Goal: Learn about a topic

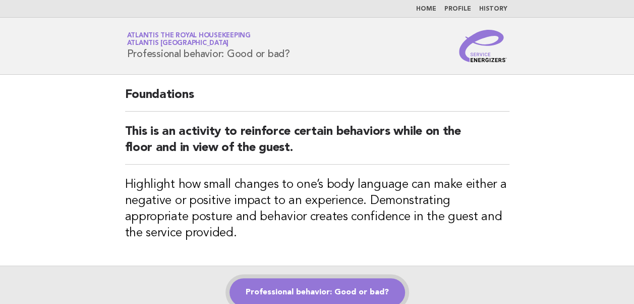
click at [306, 285] on link "Professional behavior: Good or bad?" at bounding box center [318, 292] width 176 height 28
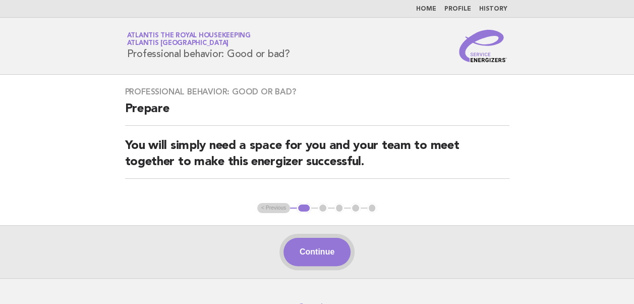
click at [316, 246] on button "Continue" at bounding box center [317, 252] width 67 height 28
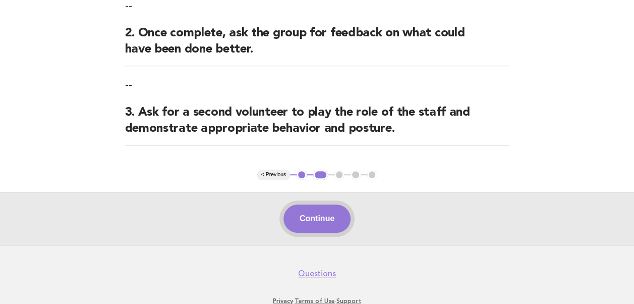
click at [296, 214] on button "Continue" at bounding box center [317, 218] width 67 height 28
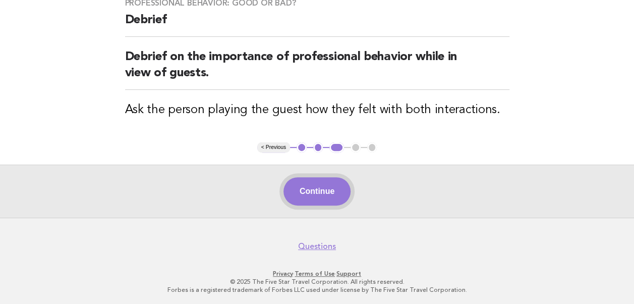
click at [300, 193] on button "Continue" at bounding box center [317, 191] width 67 height 28
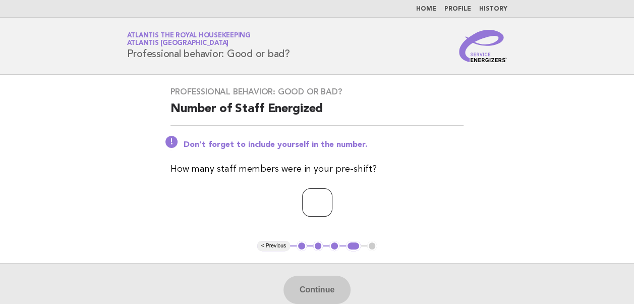
click at [302, 207] on input "number" at bounding box center [317, 202] width 30 height 28
type input "**"
click at [320, 288] on button "Continue" at bounding box center [317, 290] width 67 height 28
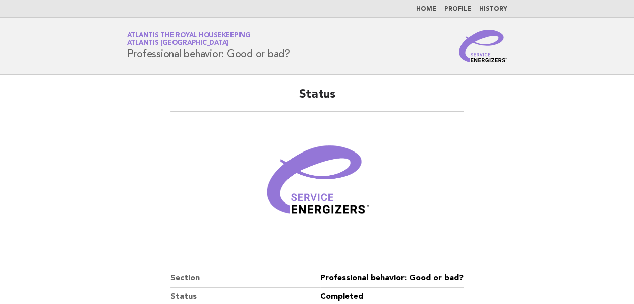
scroll to position [173, 0]
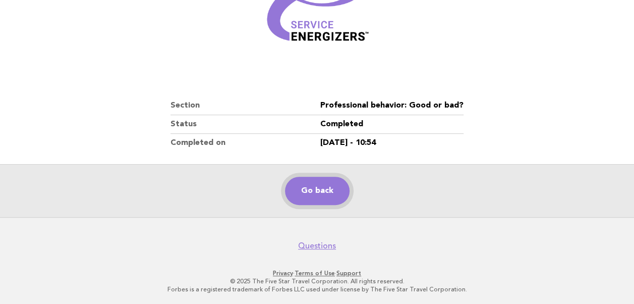
click at [311, 189] on link "Go back" at bounding box center [317, 191] width 65 height 28
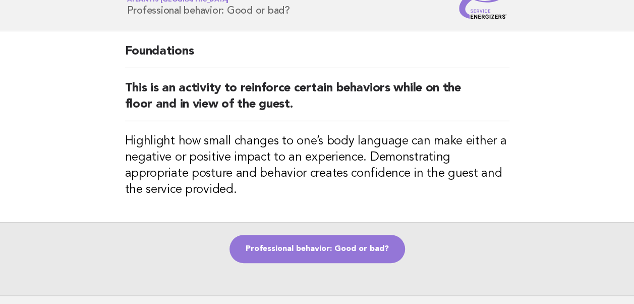
scroll to position [101, 0]
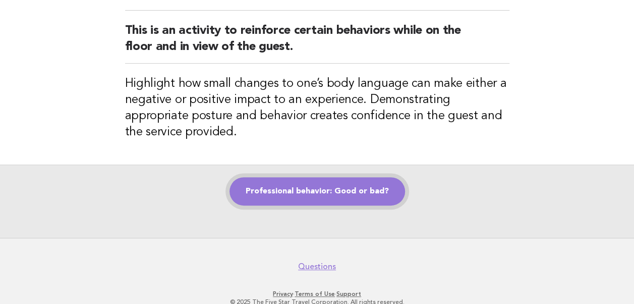
click at [302, 194] on link "Professional behavior: Good or bad?" at bounding box center [318, 191] width 176 height 28
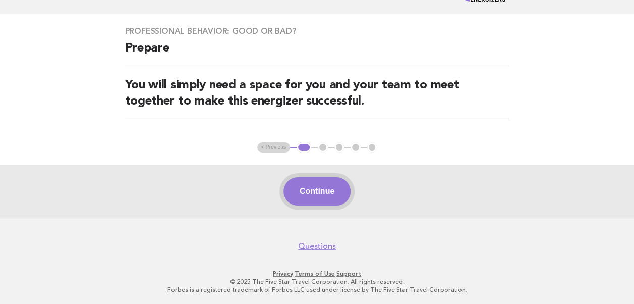
click at [323, 190] on button "Continue" at bounding box center [317, 191] width 67 height 28
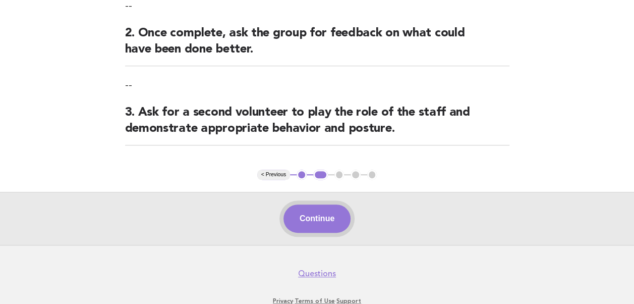
click at [319, 220] on button "Continue" at bounding box center [317, 218] width 67 height 28
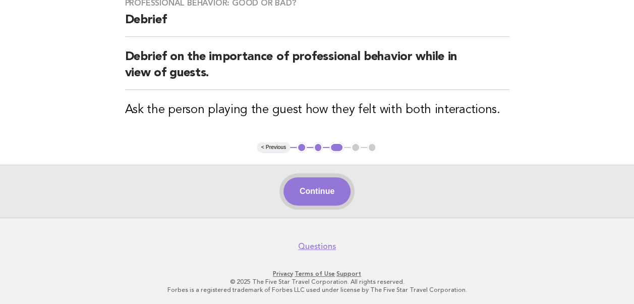
click at [307, 193] on button "Continue" at bounding box center [317, 191] width 67 height 28
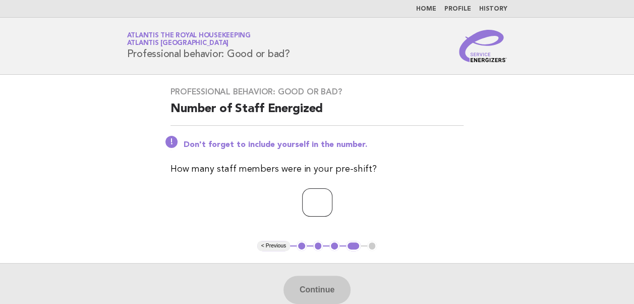
click at [302, 204] on input "number" at bounding box center [317, 202] width 30 height 28
type input "**"
click at [313, 283] on button "Continue" at bounding box center [317, 290] width 67 height 28
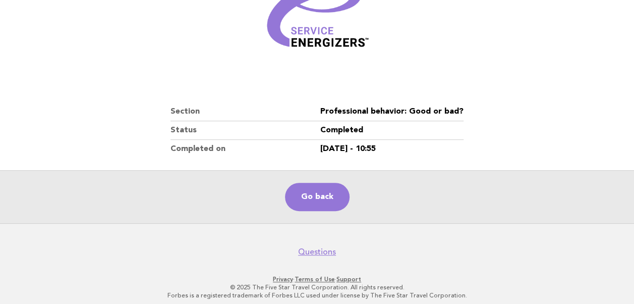
scroll to position [173, 0]
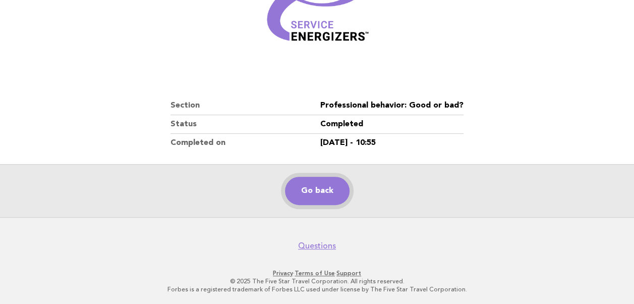
click at [312, 195] on link "Go back" at bounding box center [317, 191] width 65 height 28
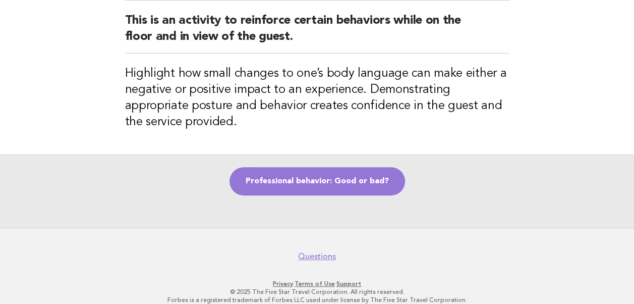
scroll to position [122, 0]
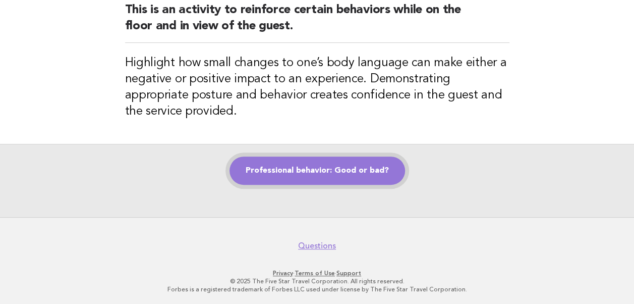
click at [299, 175] on link "Professional behavior: Good or bad?" at bounding box center [318, 170] width 176 height 28
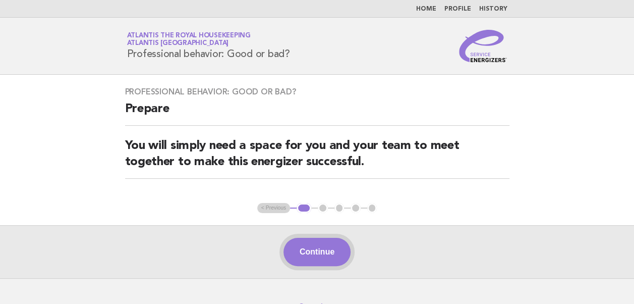
click at [325, 254] on button "Continue" at bounding box center [317, 252] width 67 height 28
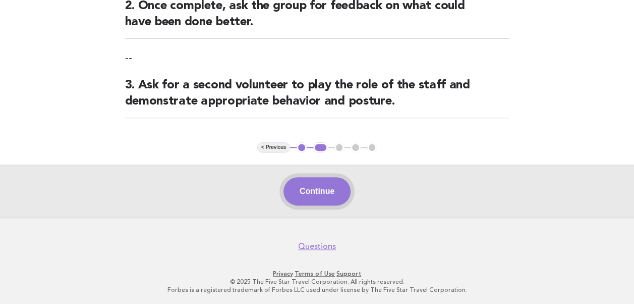
click at [314, 196] on button "Continue" at bounding box center [317, 191] width 67 height 28
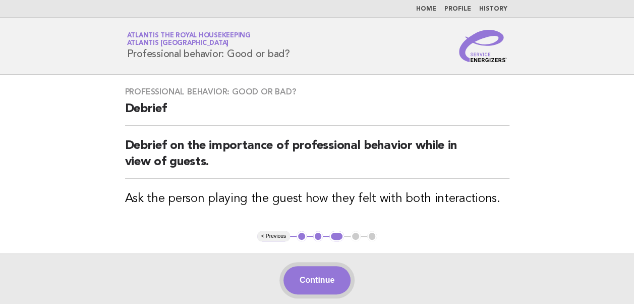
click at [300, 279] on button "Continue" at bounding box center [317, 280] width 67 height 28
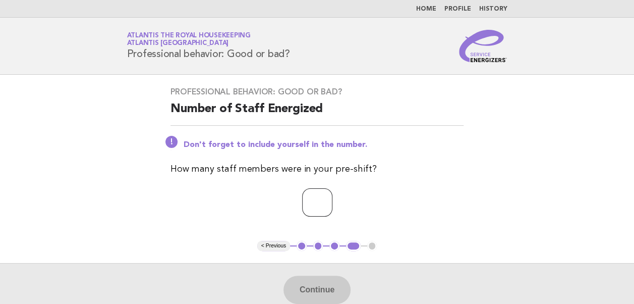
click at [309, 207] on input "number" at bounding box center [317, 202] width 30 height 28
type input "**"
click at [318, 295] on button "Continue" at bounding box center [317, 290] width 67 height 28
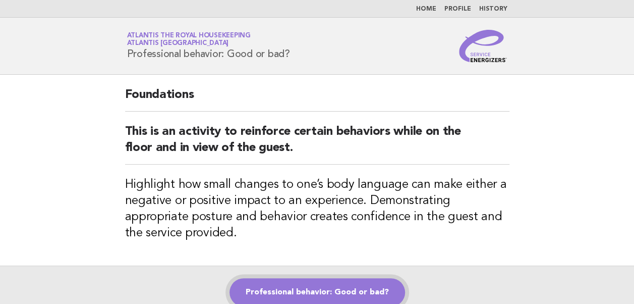
click at [305, 294] on link "Professional behavior: Good or bad?" at bounding box center [318, 292] width 176 height 28
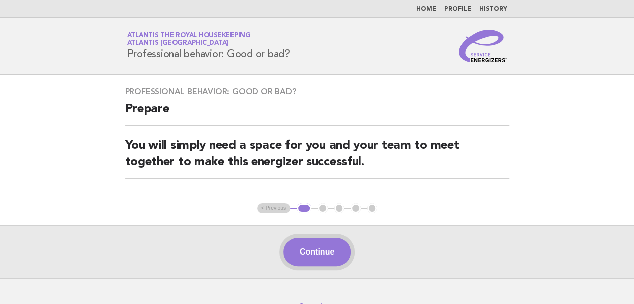
click at [319, 257] on button "Continue" at bounding box center [317, 252] width 67 height 28
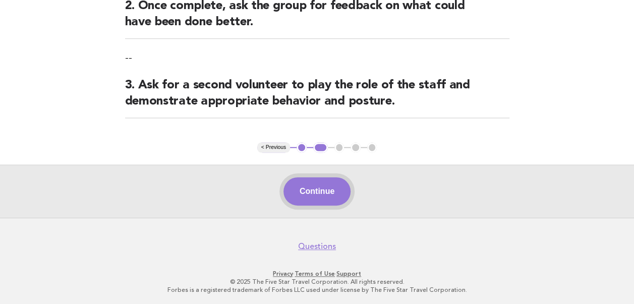
click at [310, 194] on button "Continue" at bounding box center [317, 191] width 67 height 28
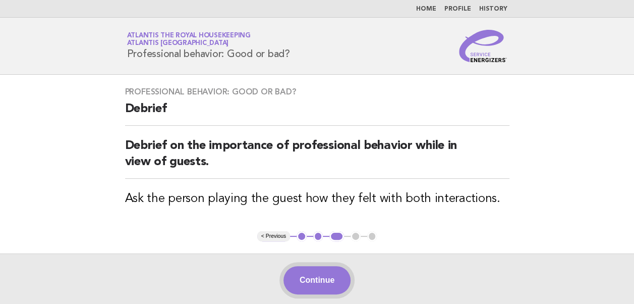
click at [324, 284] on button "Continue" at bounding box center [317, 280] width 67 height 28
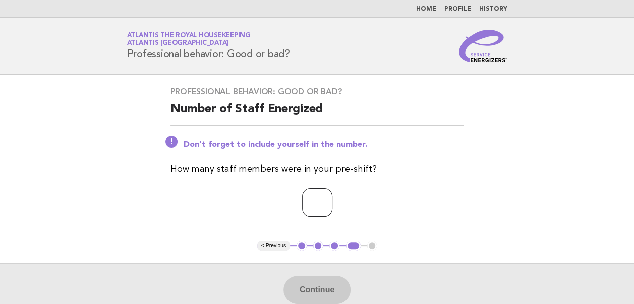
click at [306, 202] on input "number" at bounding box center [317, 202] width 30 height 28
type input "**"
click at [318, 285] on button "Continue" at bounding box center [317, 290] width 67 height 28
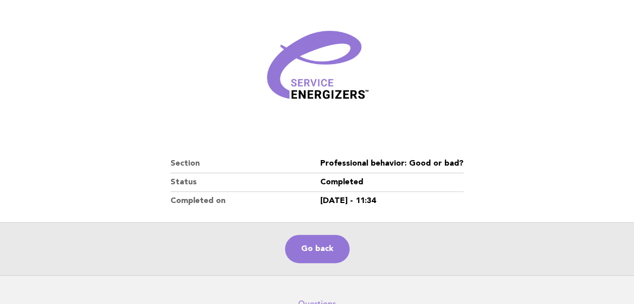
scroll to position [173, 0]
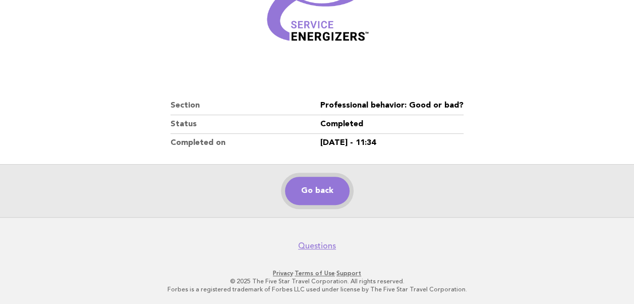
click at [310, 196] on link "Go back" at bounding box center [317, 191] width 65 height 28
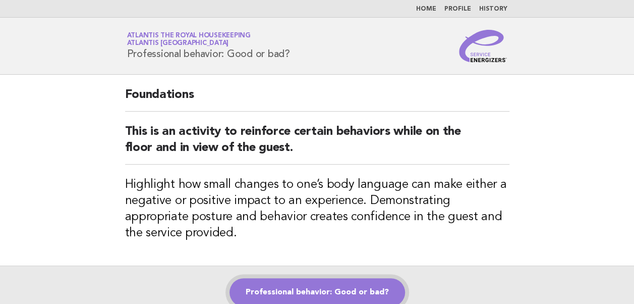
click at [312, 291] on link "Professional behavior: Good or bad?" at bounding box center [318, 292] width 176 height 28
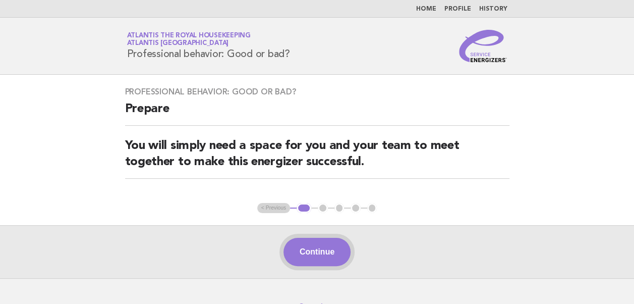
click at [321, 248] on button "Continue" at bounding box center [317, 252] width 67 height 28
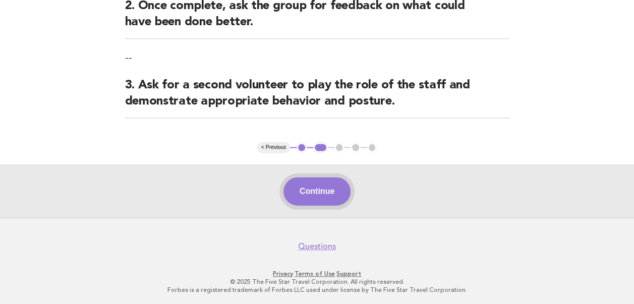
click at [310, 191] on button "Continue" at bounding box center [317, 191] width 67 height 28
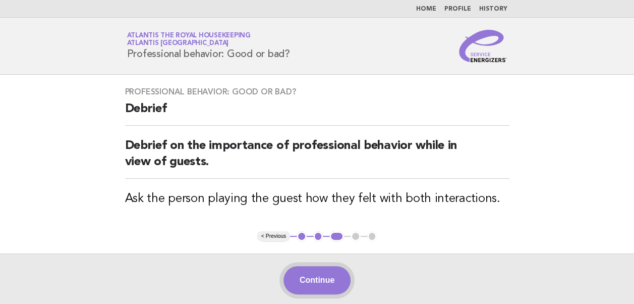
click at [318, 279] on button "Continue" at bounding box center [317, 280] width 67 height 28
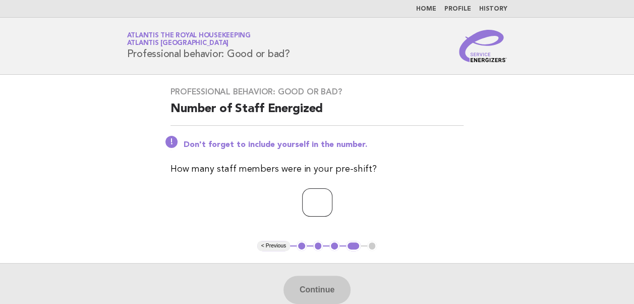
click at [307, 202] on input "number" at bounding box center [317, 202] width 30 height 28
type input "**"
click at [326, 298] on button "Continue" at bounding box center [317, 290] width 67 height 28
